Goal: Book appointment/travel/reservation

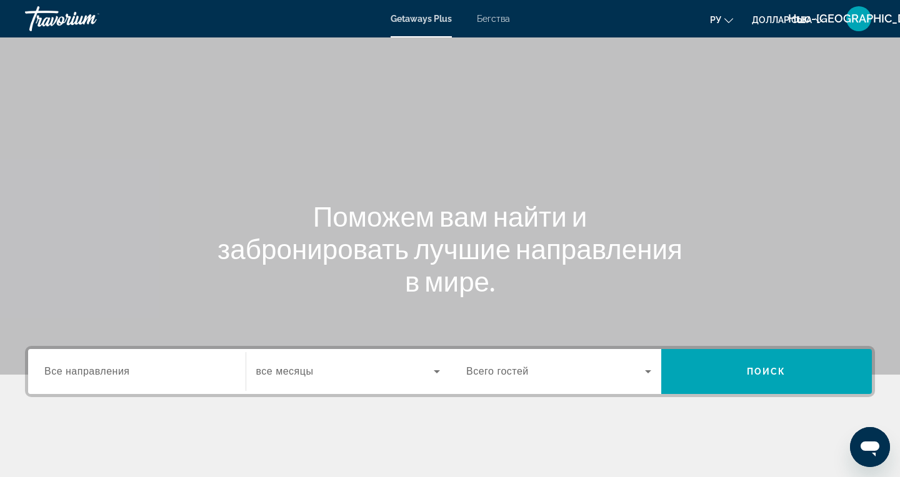
click at [119, 371] on span "Все направления" at bounding box center [87, 371] width 86 height 11
click at [119, 371] on input "Destination Все направления" at bounding box center [136, 372] width 185 height 15
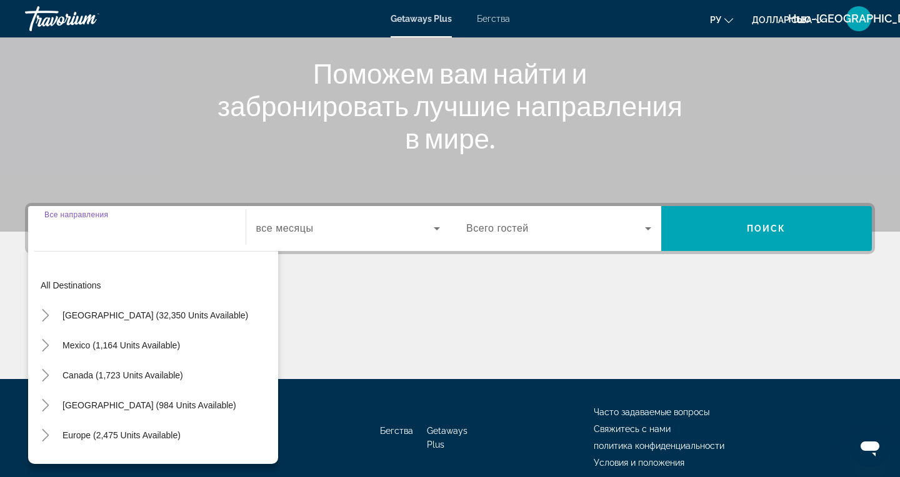
scroll to position [198, 0]
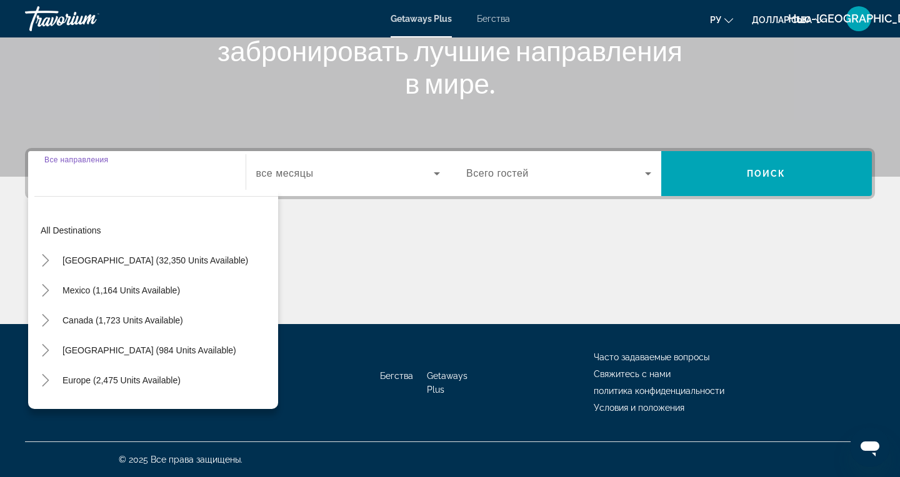
click at [487, 22] on font "Бегства" at bounding box center [493, 19] width 33 height 10
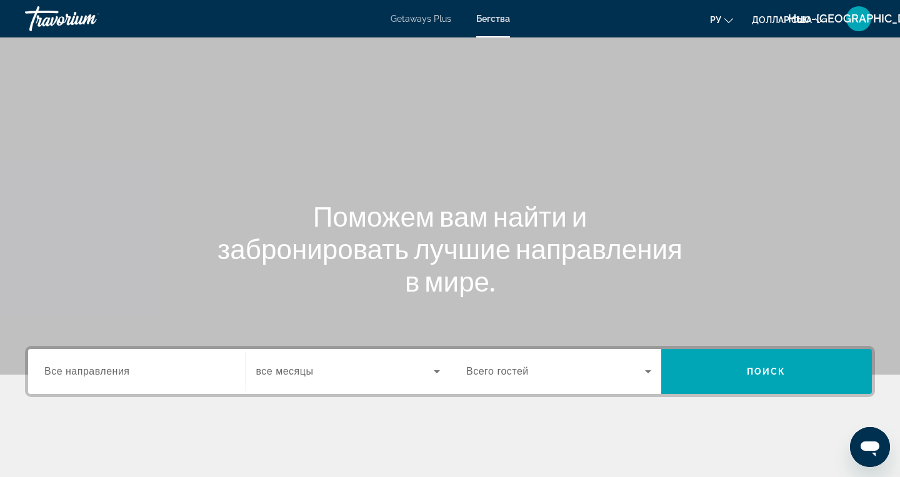
click at [94, 366] on span "Все направления" at bounding box center [87, 371] width 86 height 11
click at [94, 366] on input "Destination Все направления" at bounding box center [136, 372] width 185 height 15
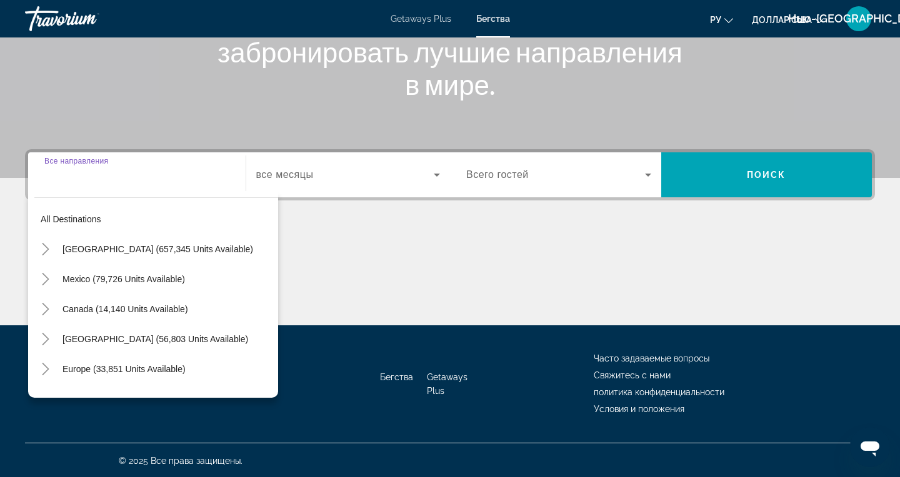
scroll to position [198, 0]
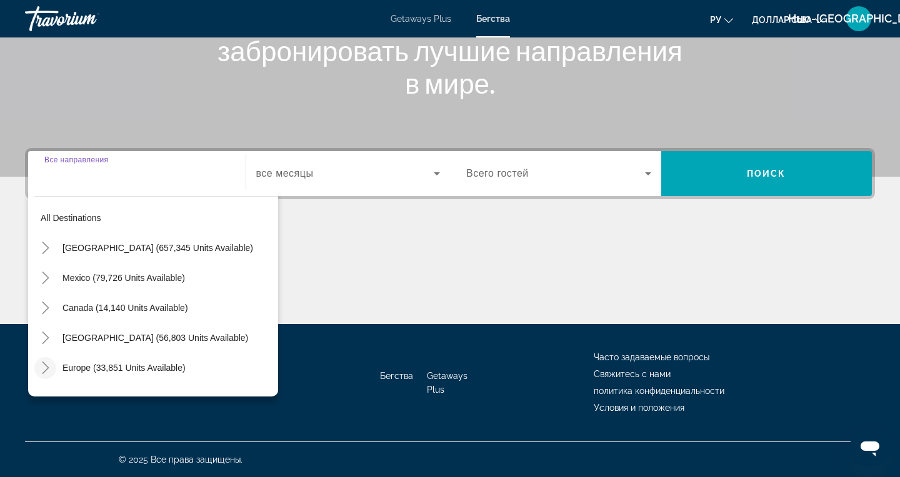
click at [43, 369] on icon "Toggle Europe (33,851 units available)" at bounding box center [45, 368] width 12 height 12
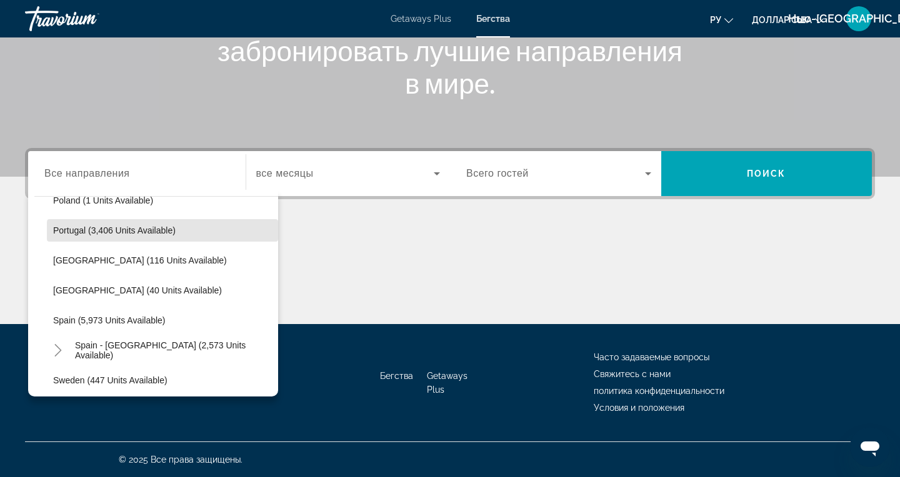
scroll to position [600, 0]
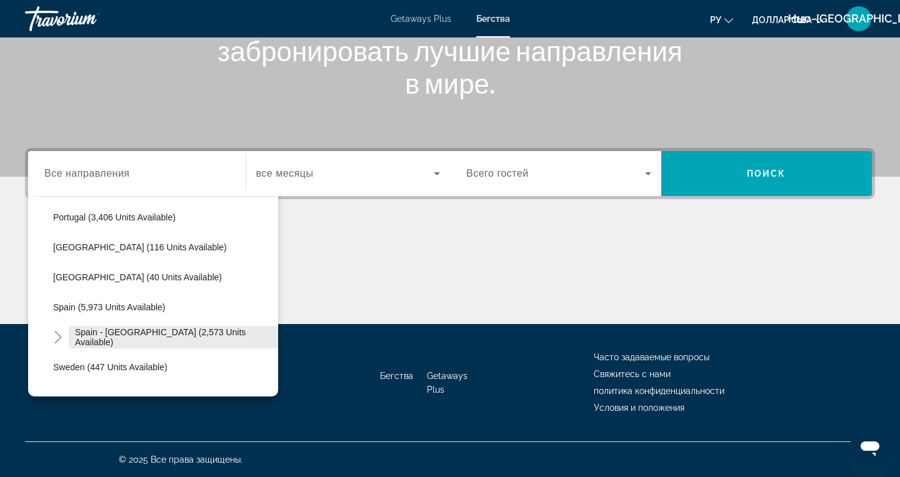
click at [209, 338] on span "Spain - [GEOGRAPHIC_DATA] (2,573 units available)" at bounding box center [173, 337] width 197 height 20
type input "**********"
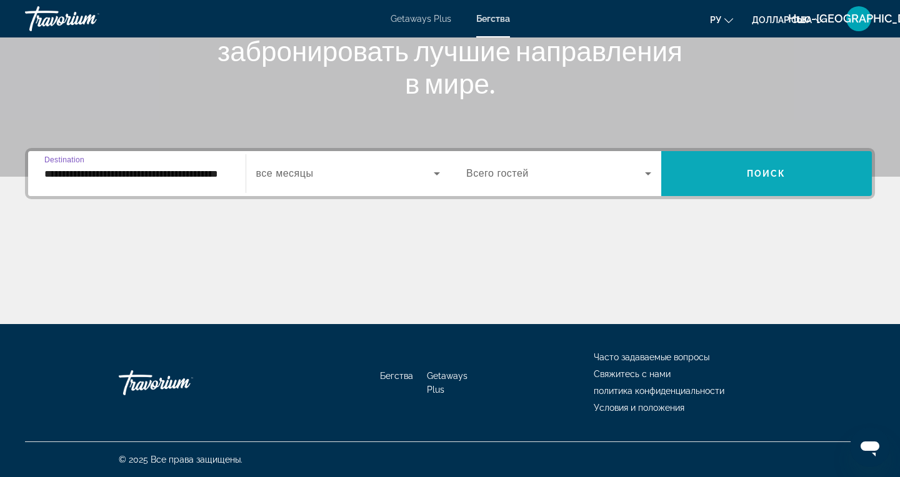
click at [762, 173] on span "Поиск" at bounding box center [766, 174] width 39 height 10
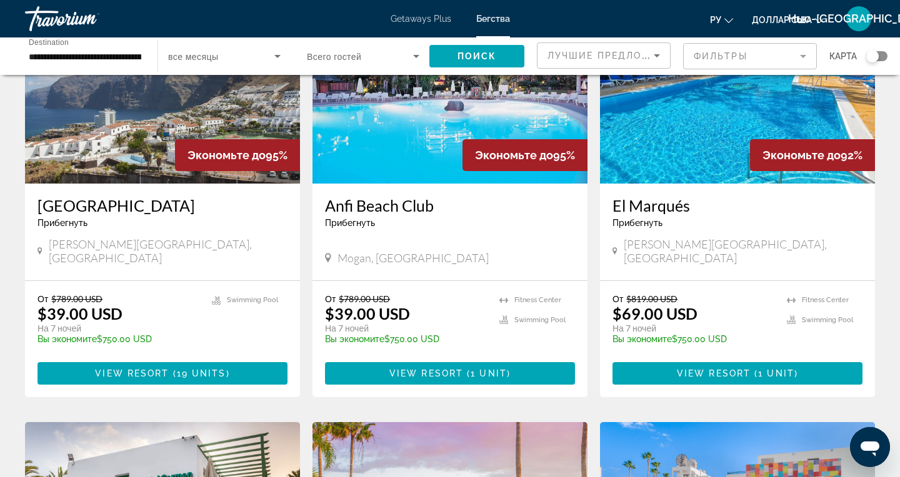
scroll to position [597, 0]
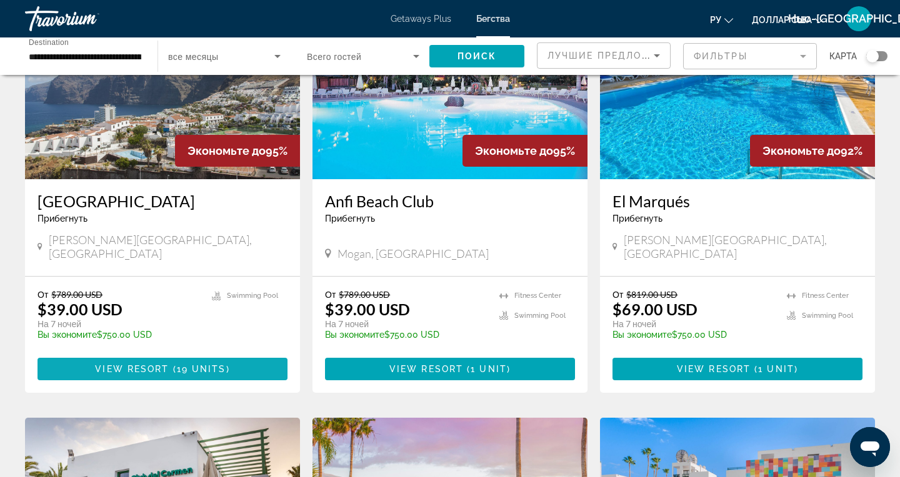
click at [109, 364] on span "View Resort" at bounding box center [132, 369] width 74 height 10
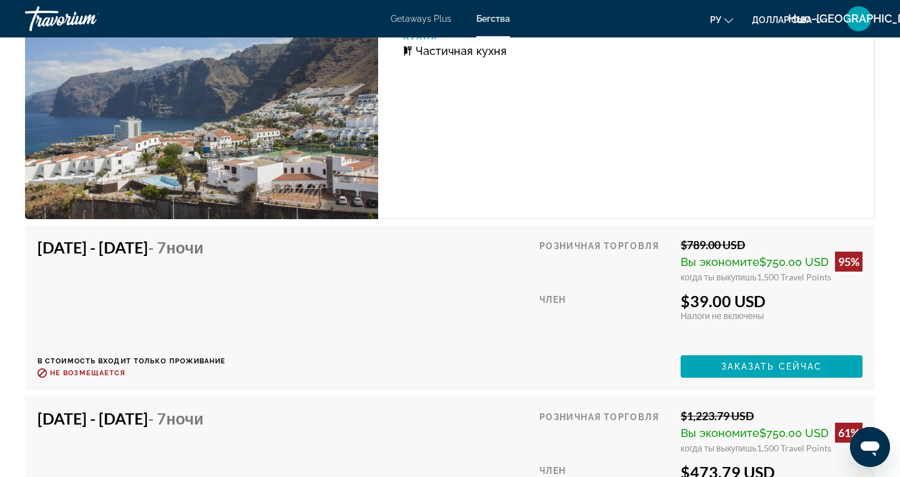
scroll to position [2267, 0]
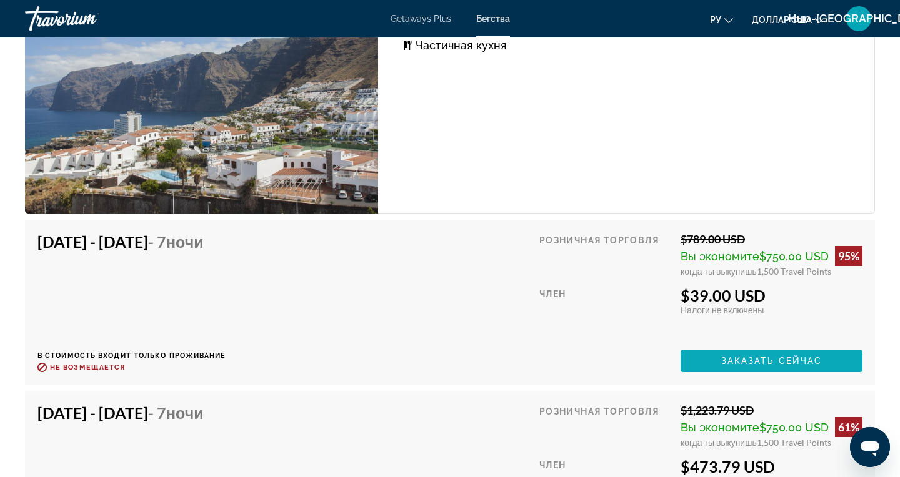
click at [750, 362] on span "Заказать сейчас" at bounding box center [771, 361] width 101 height 10
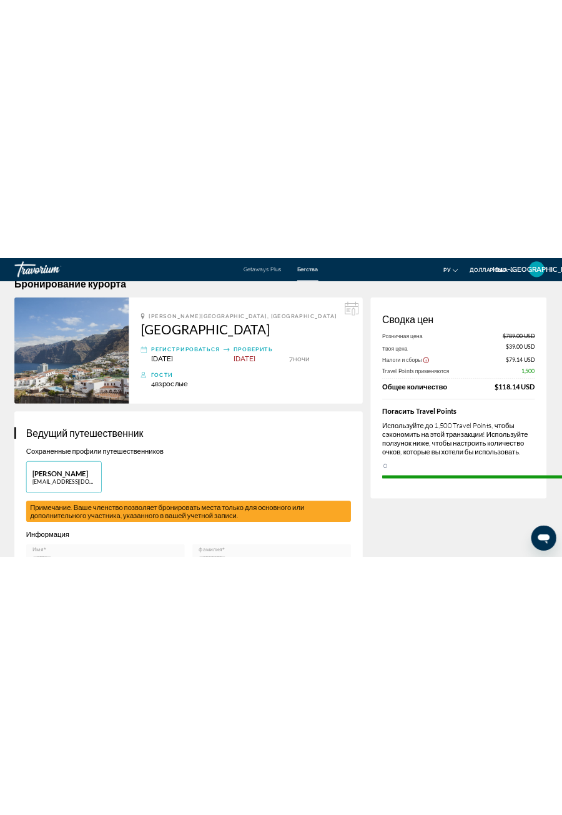
scroll to position [29, 0]
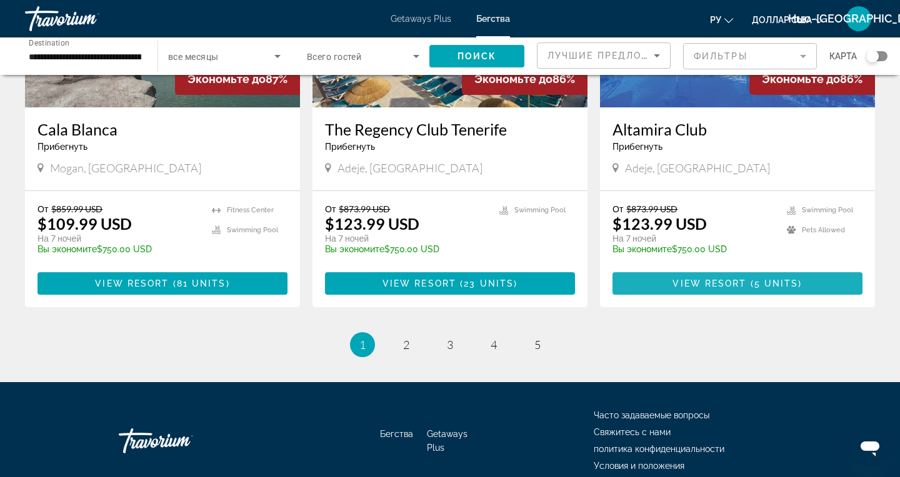
scroll to position [1563, 0]
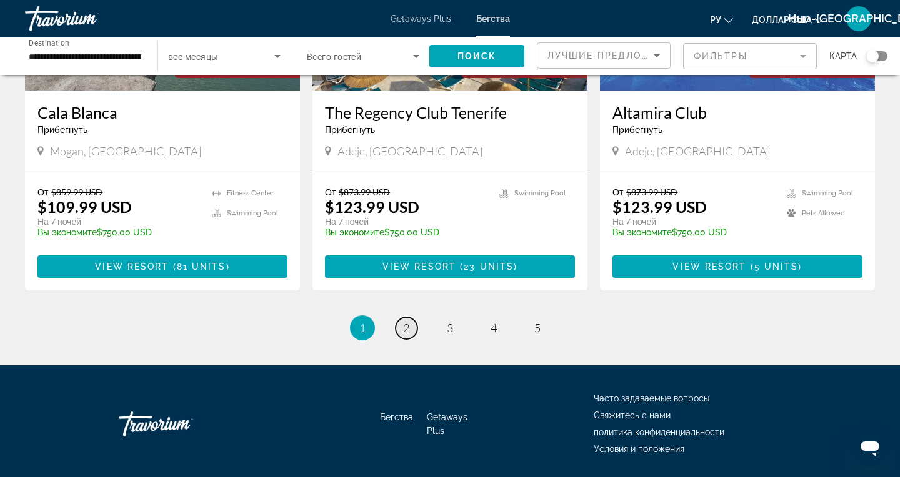
click at [407, 321] on span "2" at bounding box center [406, 328] width 6 height 14
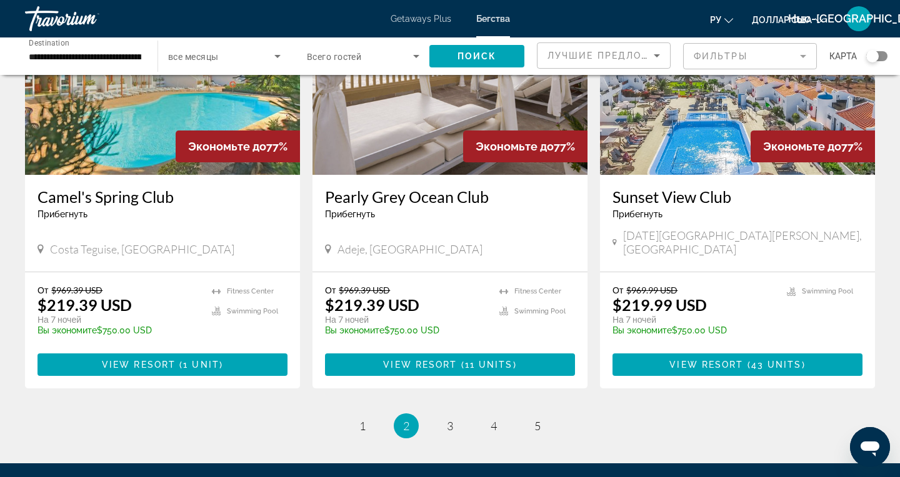
scroll to position [1464, 0]
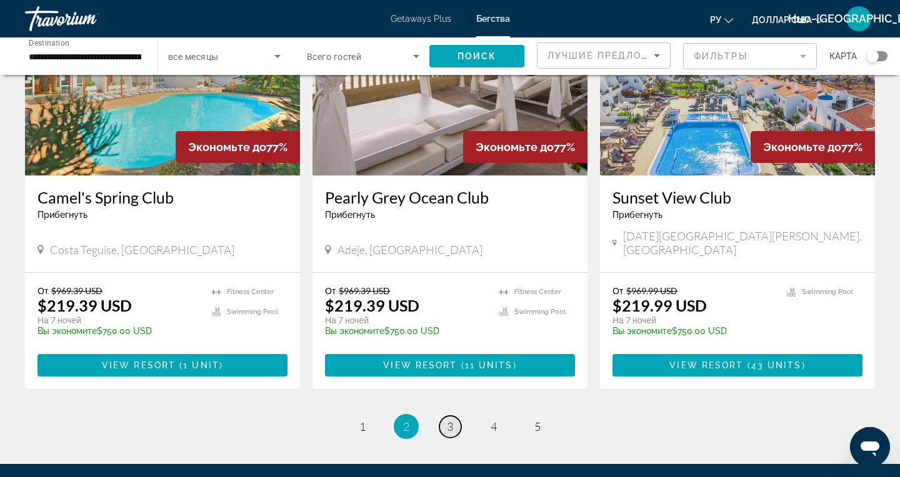
click at [447, 420] on span "3" at bounding box center [450, 427] width 6 height 14
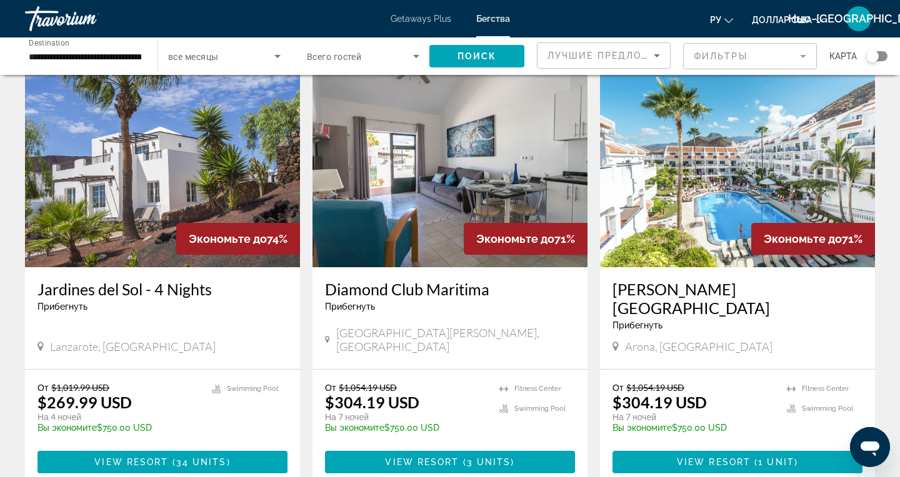
scroll to position [968, 0]
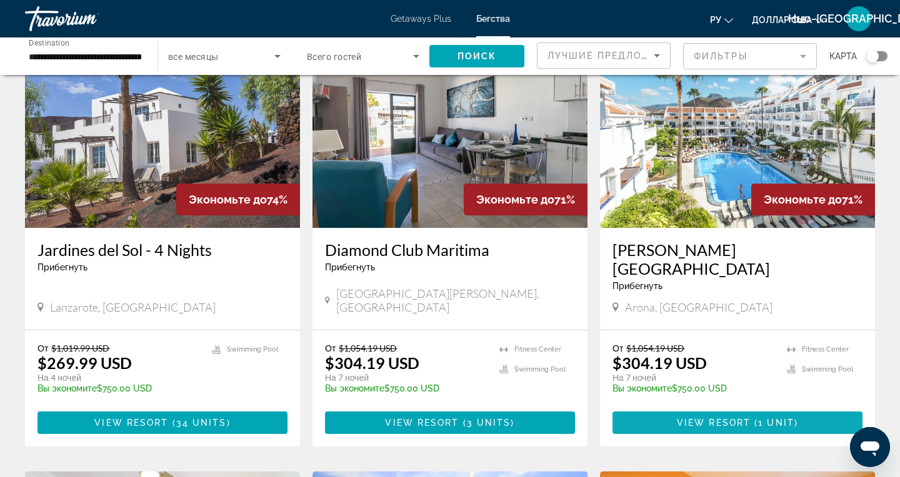
click at [700, 418] on span "View Resort" at bounding box center [714, 423] width 74 height 10
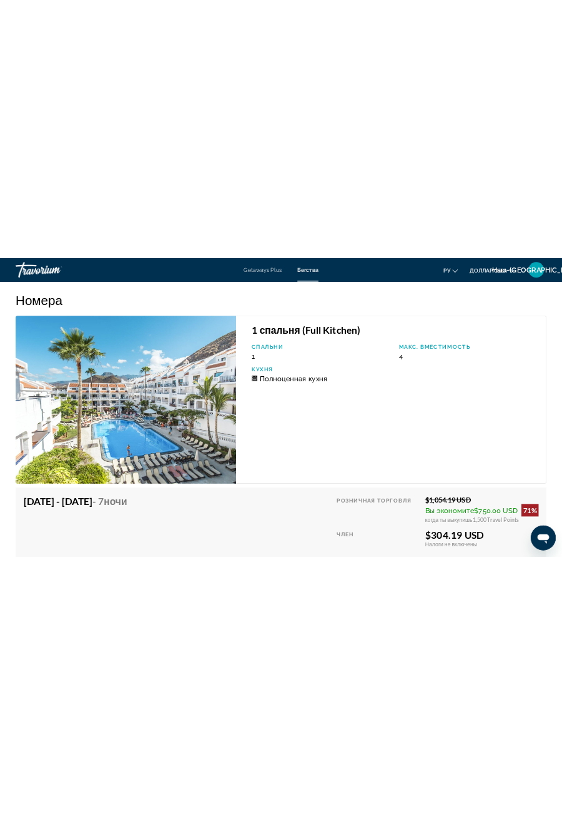
scroll to position [2003, 0]
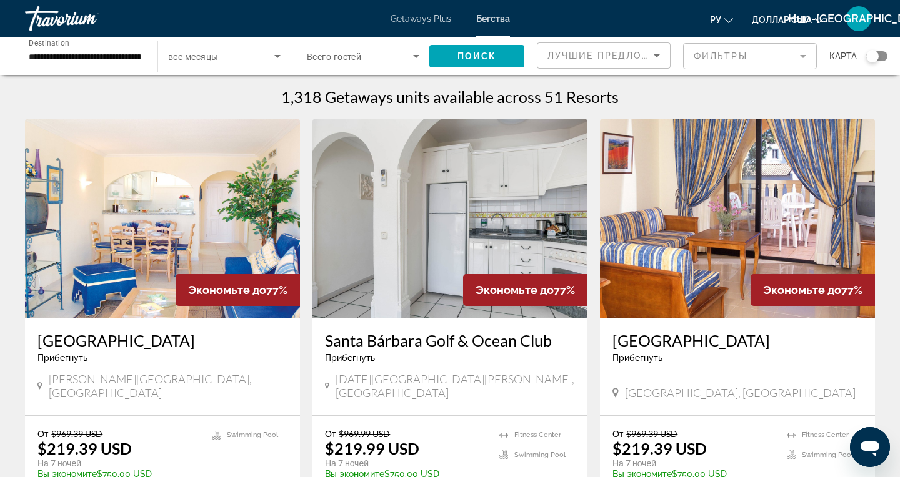
click at [764, 438] on div "От $969.39 USD $219.39 USD На 7 ночей Вы экономите $750.00 USD temp" at bounding box center [693, 458] width 162 height 59
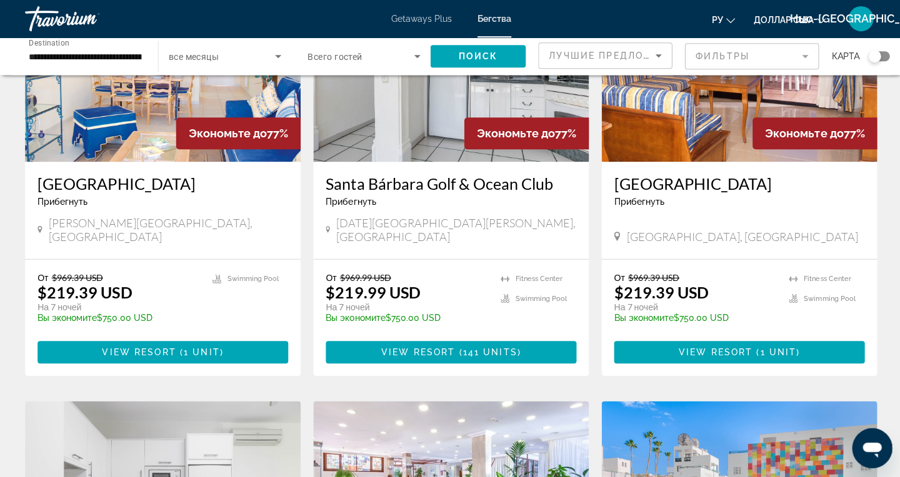
scroll to position [154, 0]
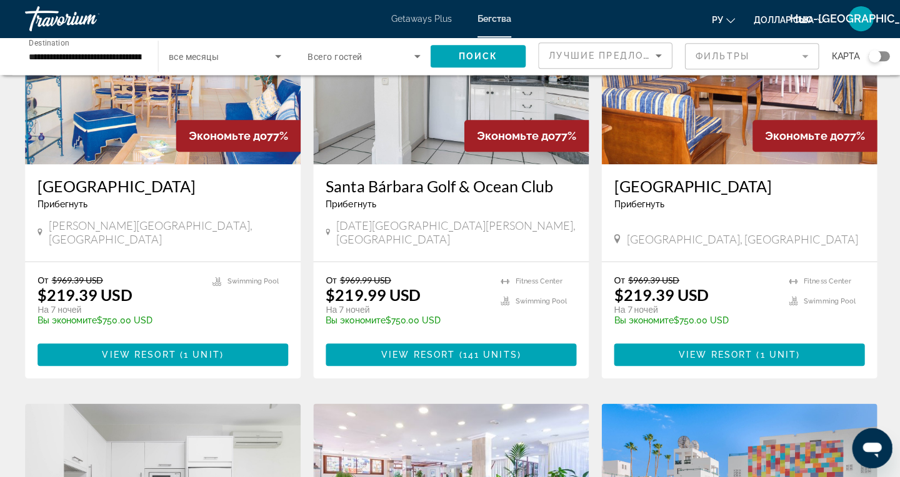
click at [516, 163] on img "Основное содержание" at bounding box center [449, 64] width 275 height 200
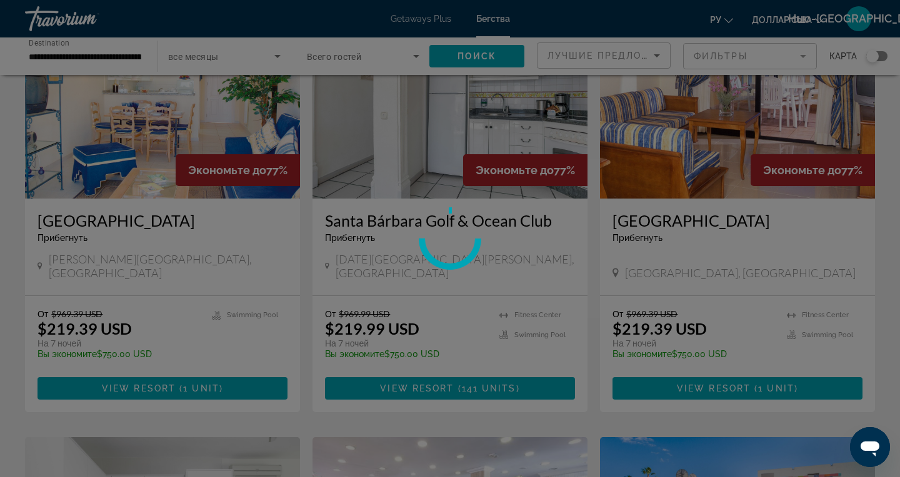
scroll to position [0, 0]
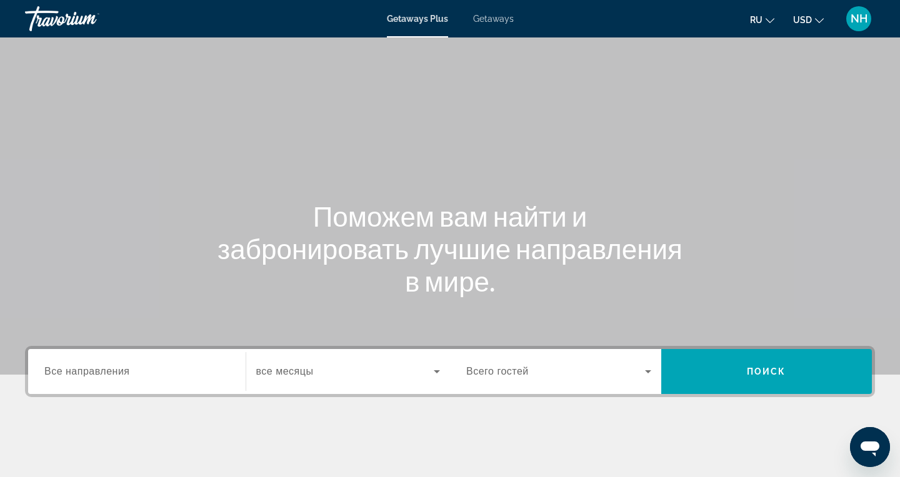
click at [117, 372] on span "Все направления" at bounding box center [87, 371] width 86 height 11
click at [117, 372] on input "Destination Все направления" at bounding box center [136, 372] width 185 height 15
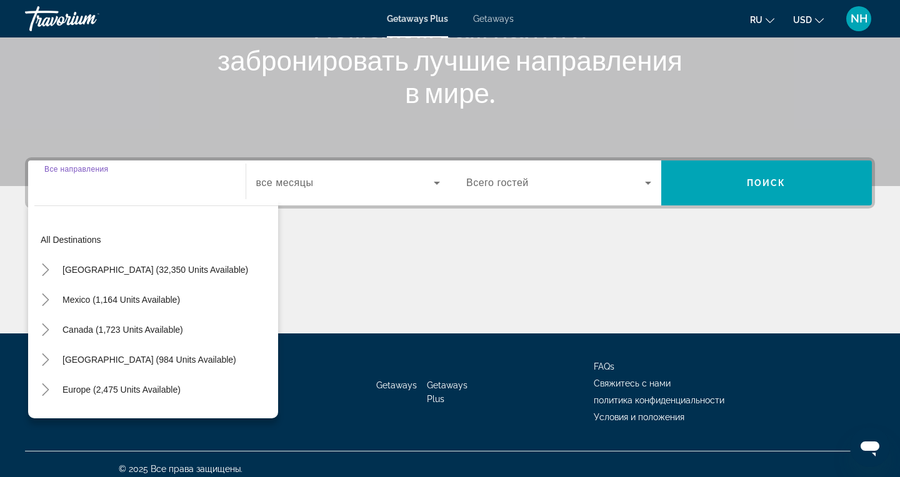
scroll to position [198, 0]
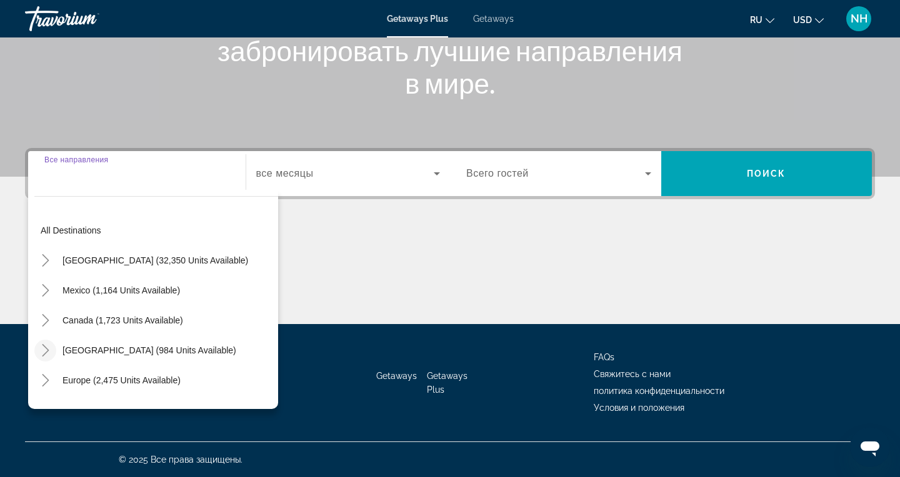
click at [40, 348] on icon "Toggle Caribbean & Atlantic Islands (984 units available)" at bounding box center [45, 350] width 12 height 12
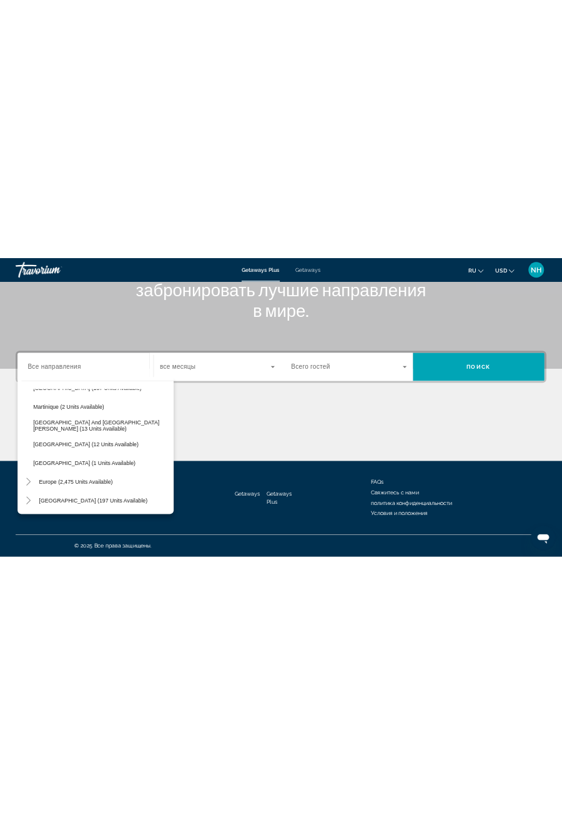
scroll to position [40, 0]
